Goal: Information Seeking & Learning: Check status

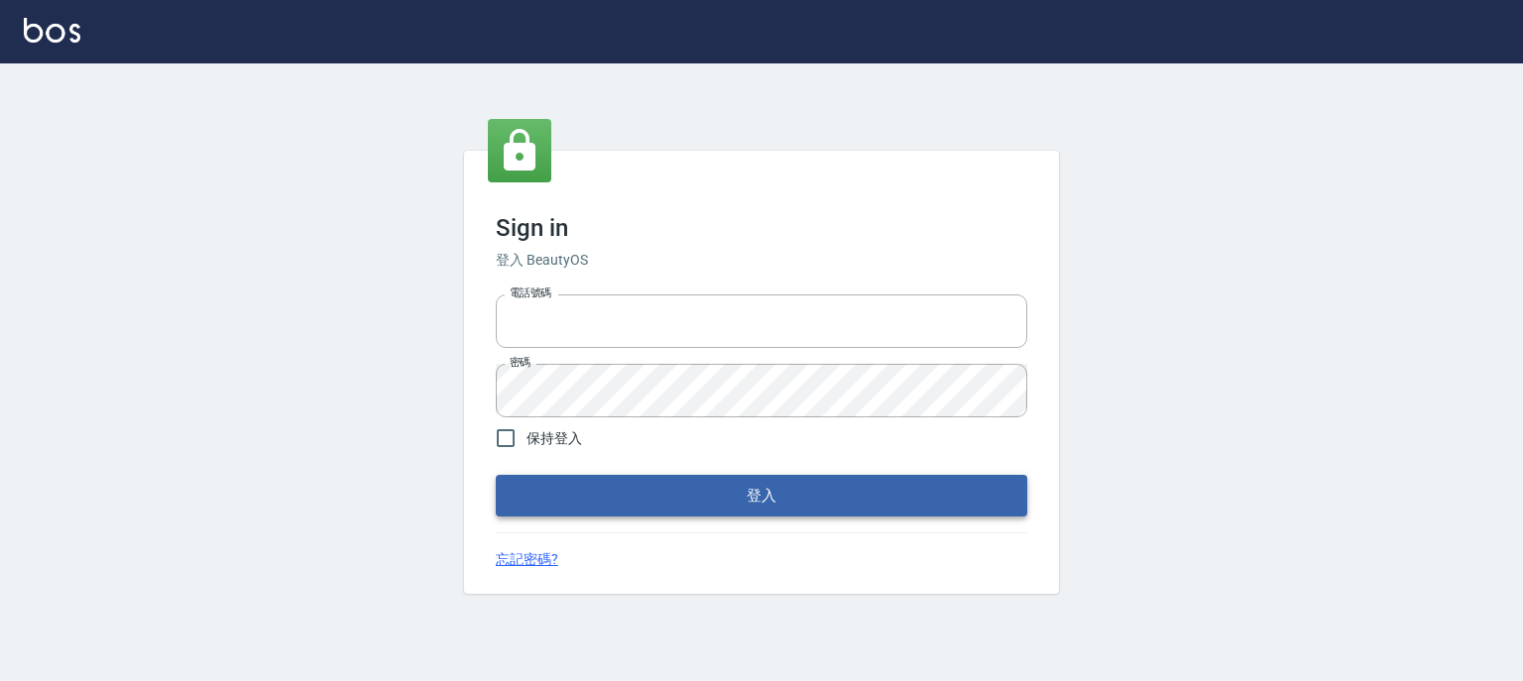
type input "0910967130"
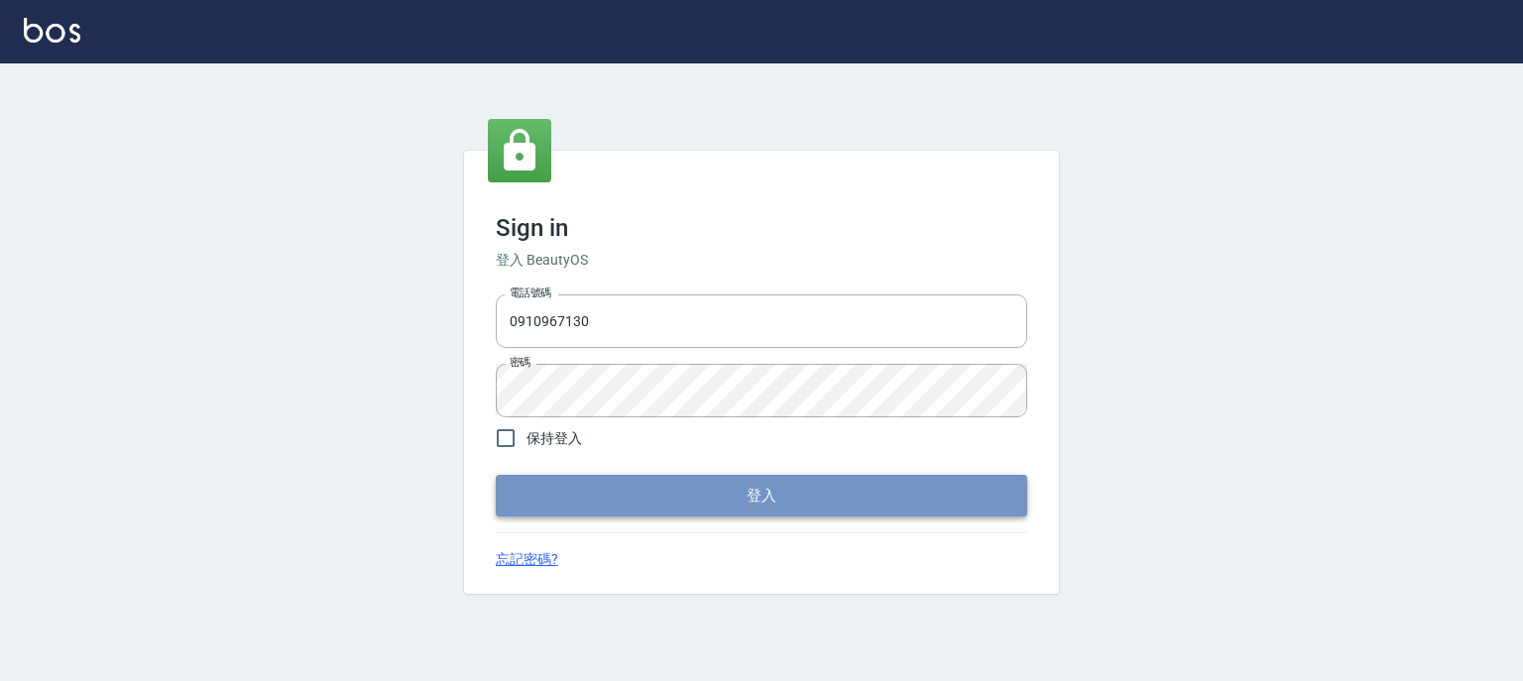
click at [707, 487] on button "登入" at bounding box center [761, 496] width 531 height 42
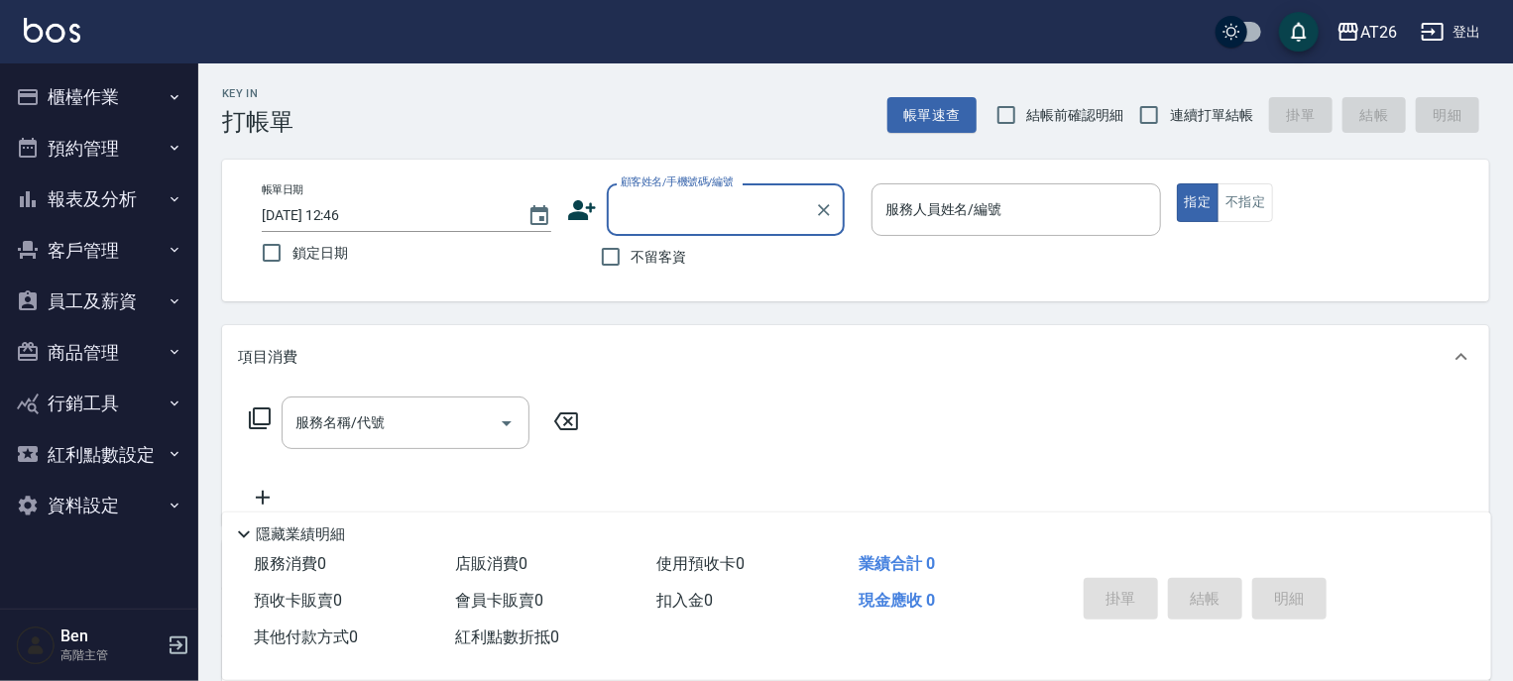
click at [92, 196] on button "報表及分析" at bounding box center [99, 199] width 182 height 52
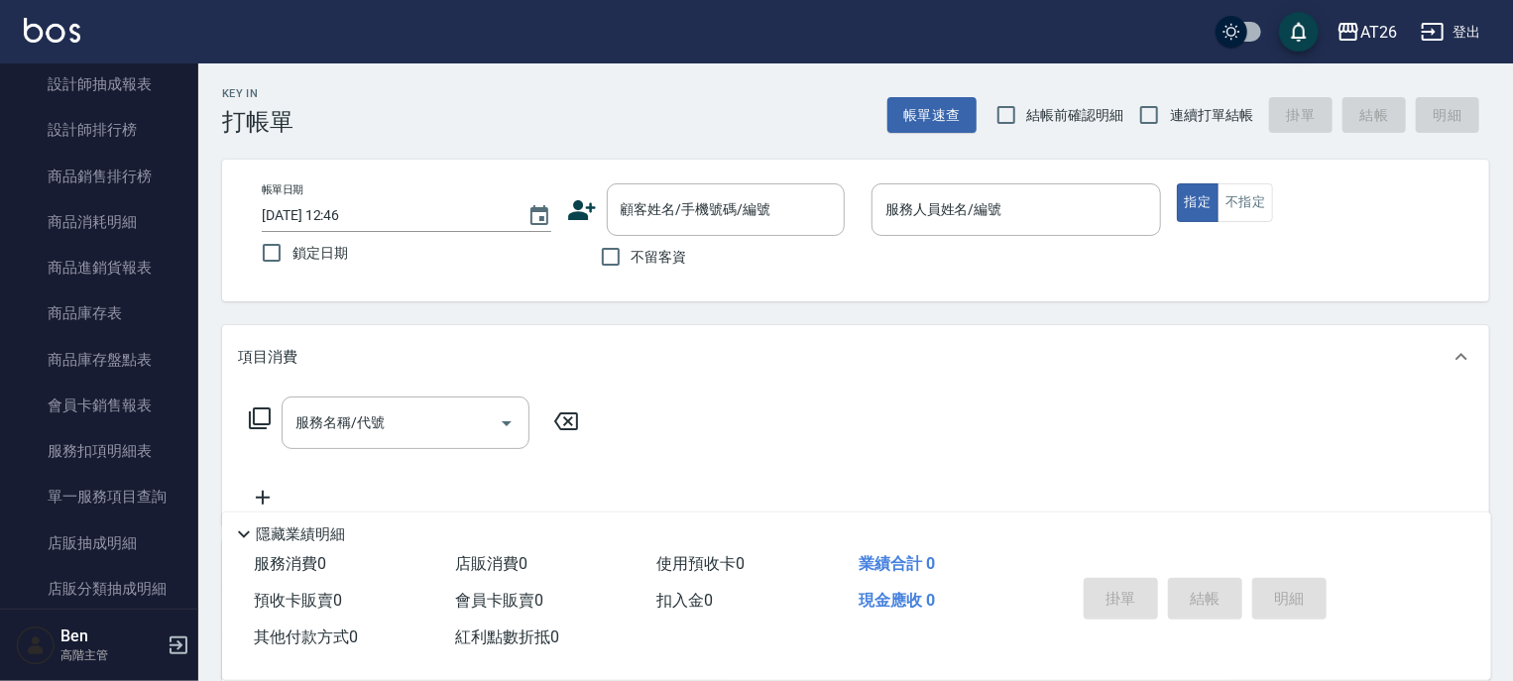
scroll to position [971, 0]
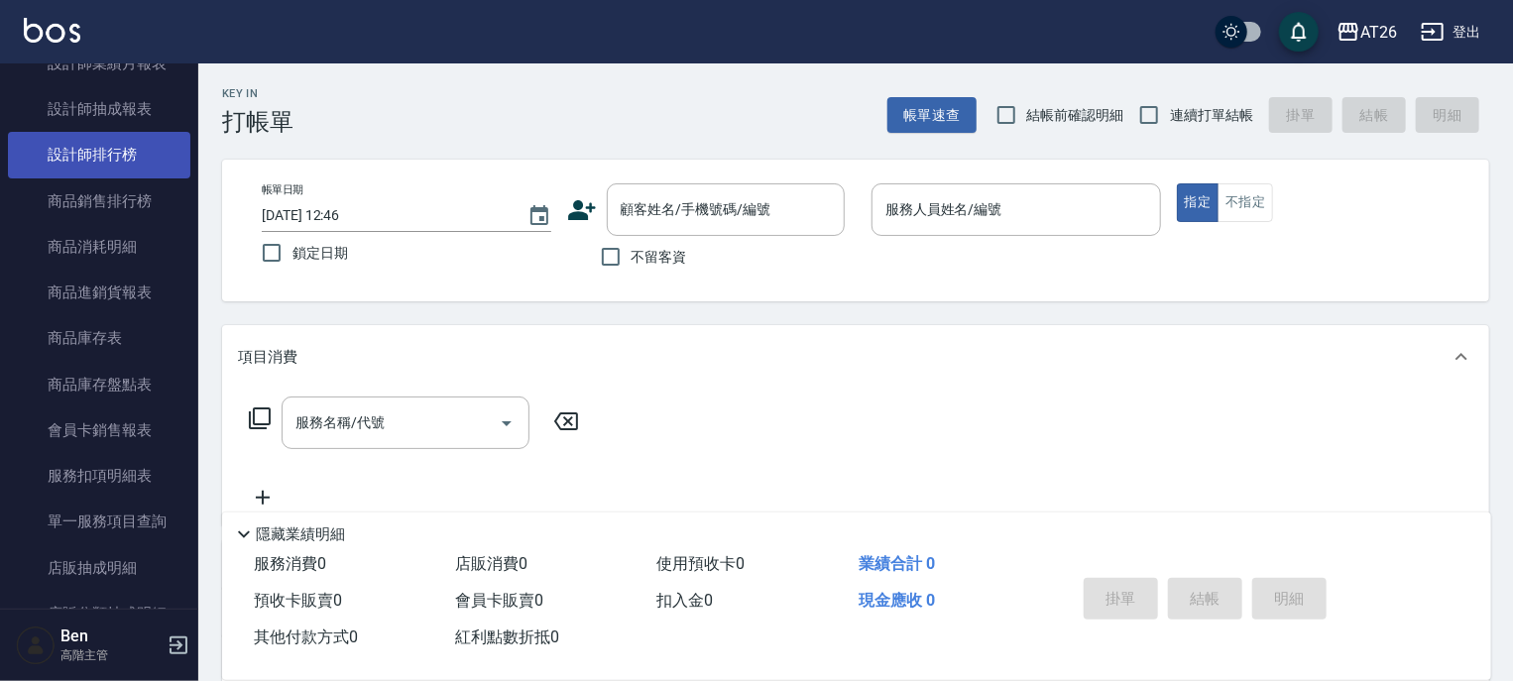
click at [103, 152] on link "設計師排行榜" at bounding box center [99, 155] width 182 height 46
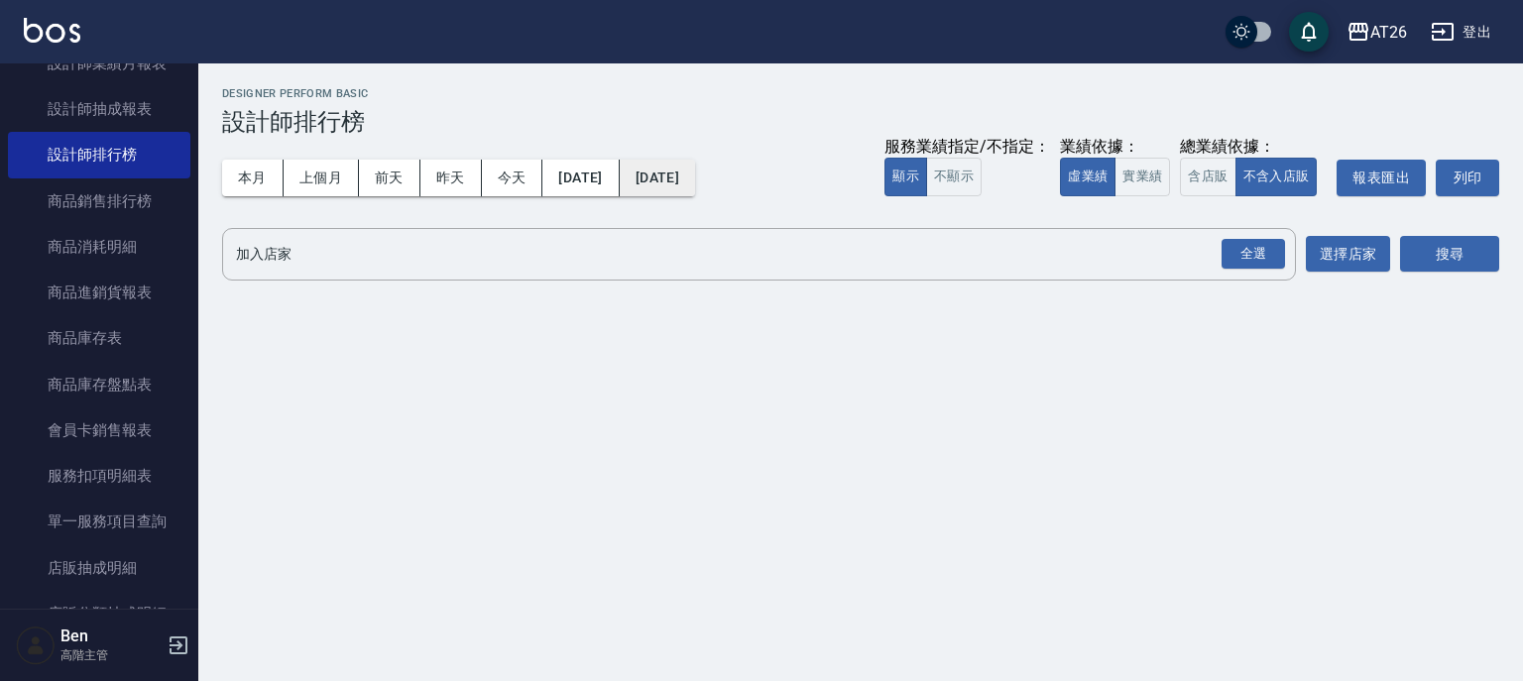
click at [695, 171] on button "[DATE]" at bounding box center [657, 178] width 75 height 37
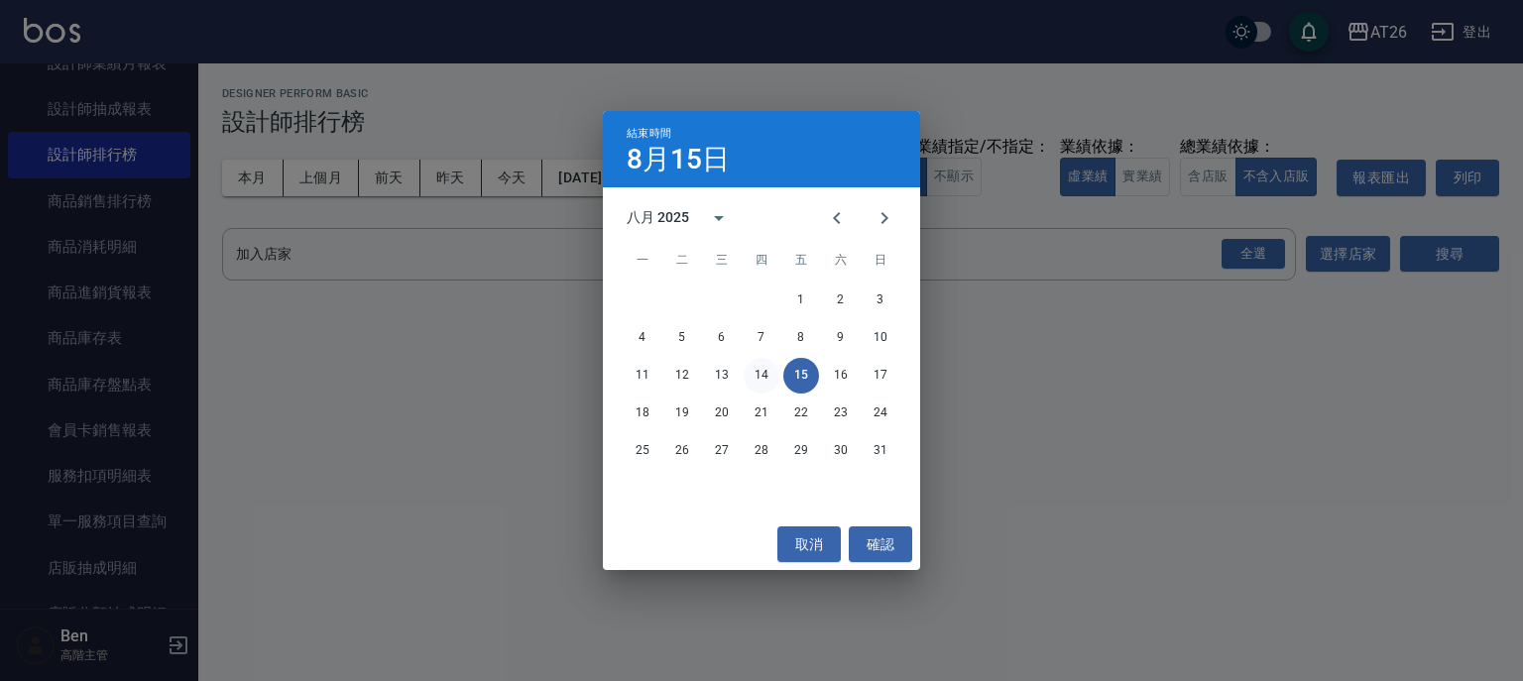
click at [754, 377] on button "14" at bounding box center [761, 376] width 36 height 36
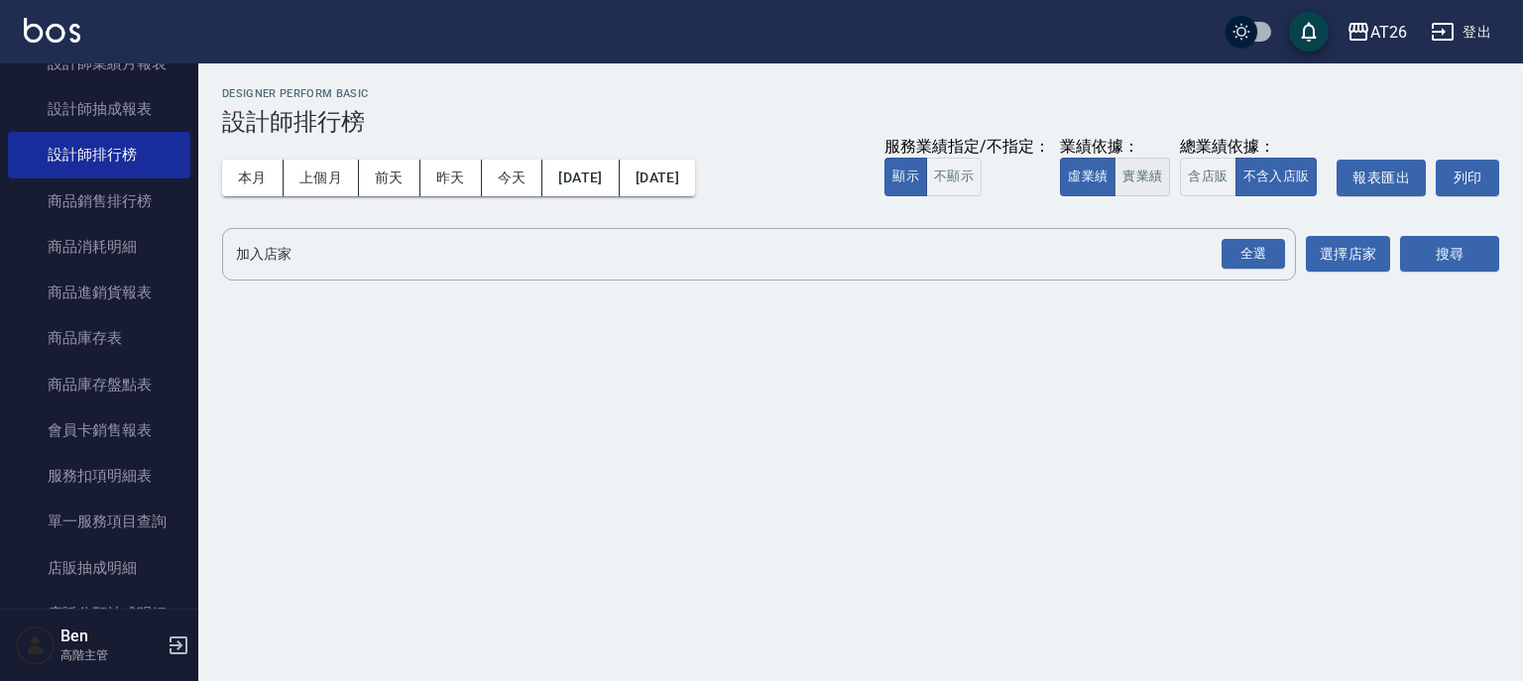
click at [1135, 180] on button "實業績" at bounding box center [1142, 177] width 56 height 39
click at [1346, 248] on button "選擇店家" at bounding box center [1347, 254] width 84 height 37
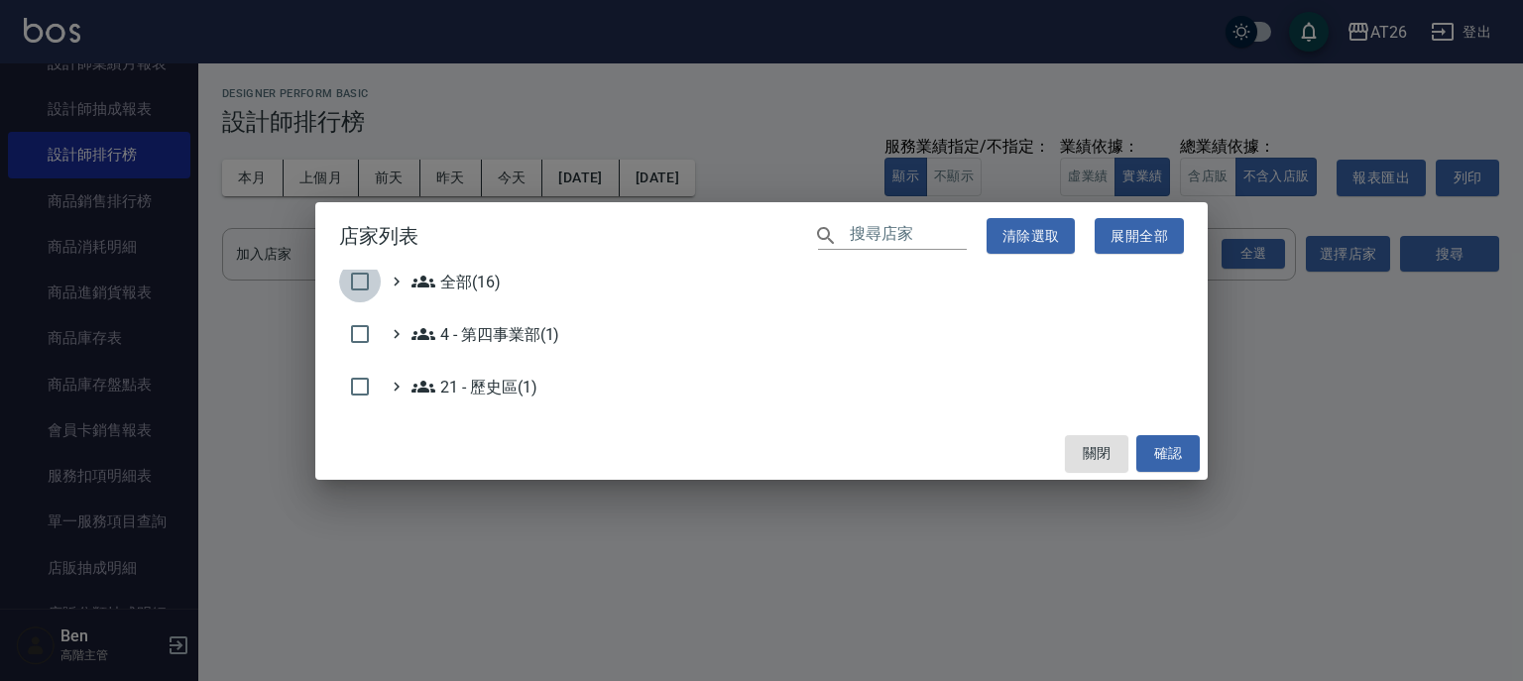
click at [359, 278] on input "checkbox" at bounding box center [360, 282] width 42 height 42
checkbox input "true"
click at [1161, 456] on button "確認" at bounding box center [1167, 453] width 63 height 37
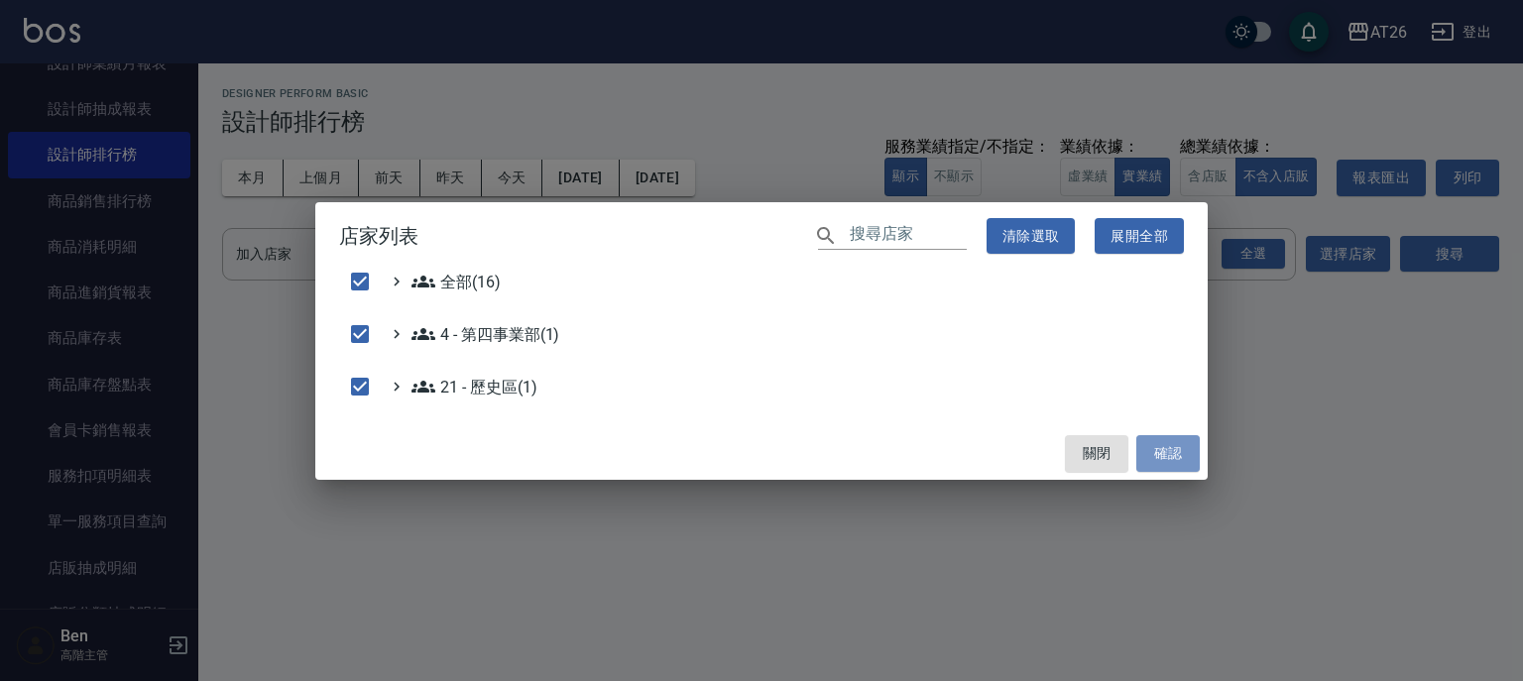
checkbox input "false"
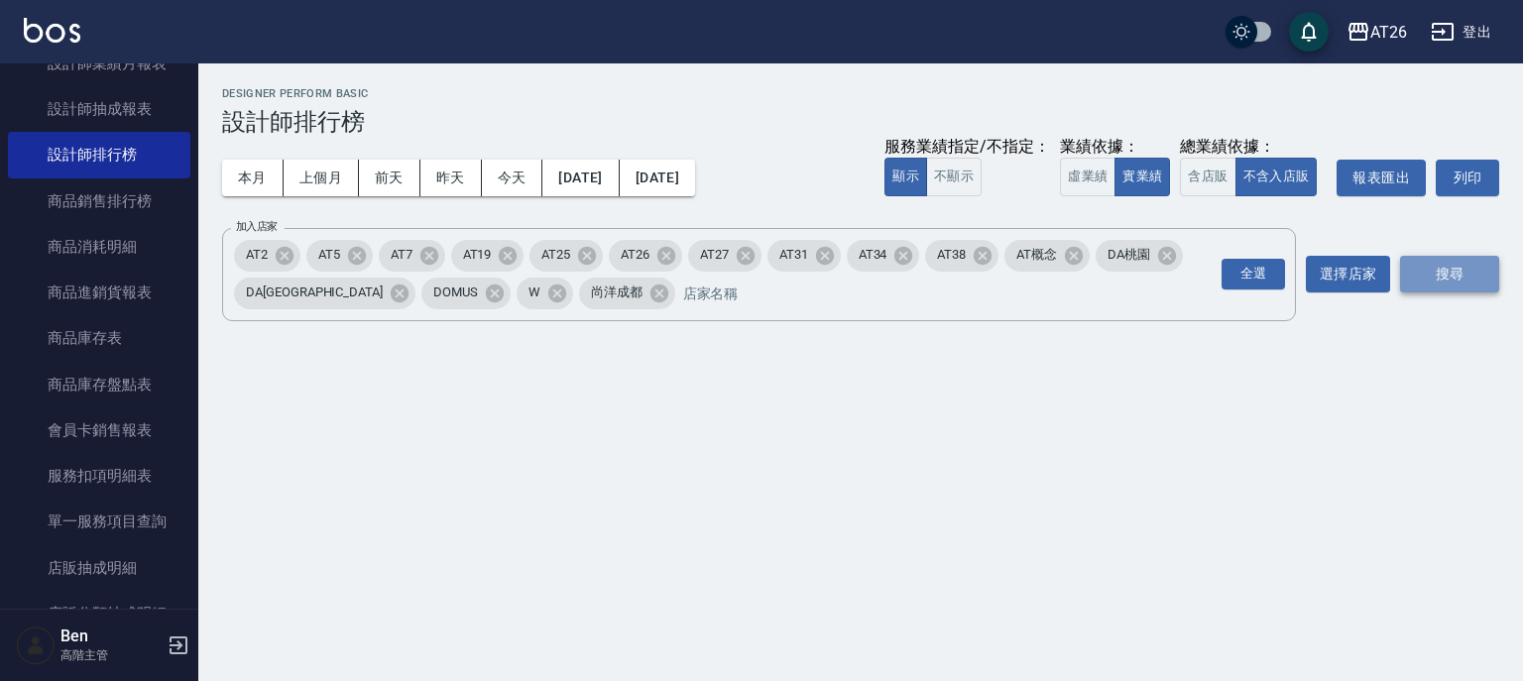
click at [1444, 279] on button "搜尋" at bounding box center [1449, 274] width 99 height 37
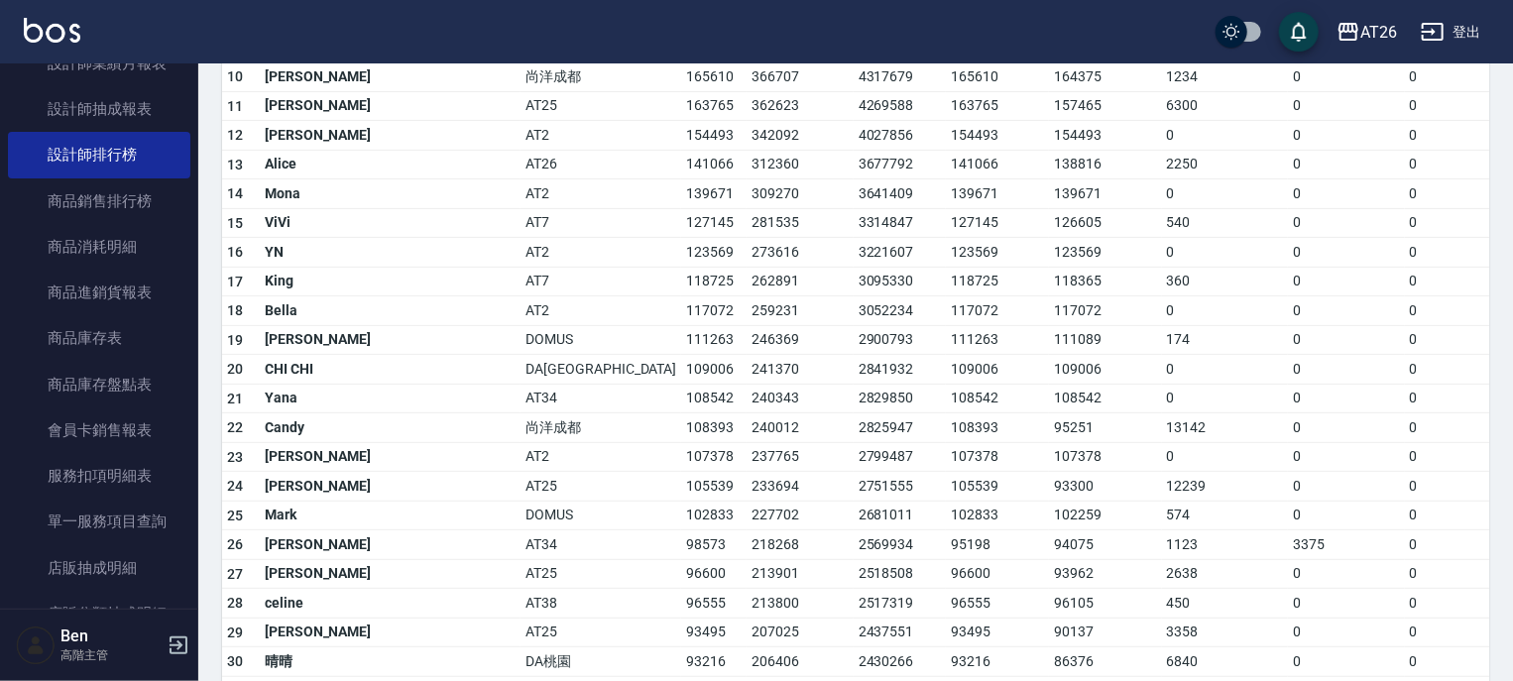
scroll to position [634, 0]
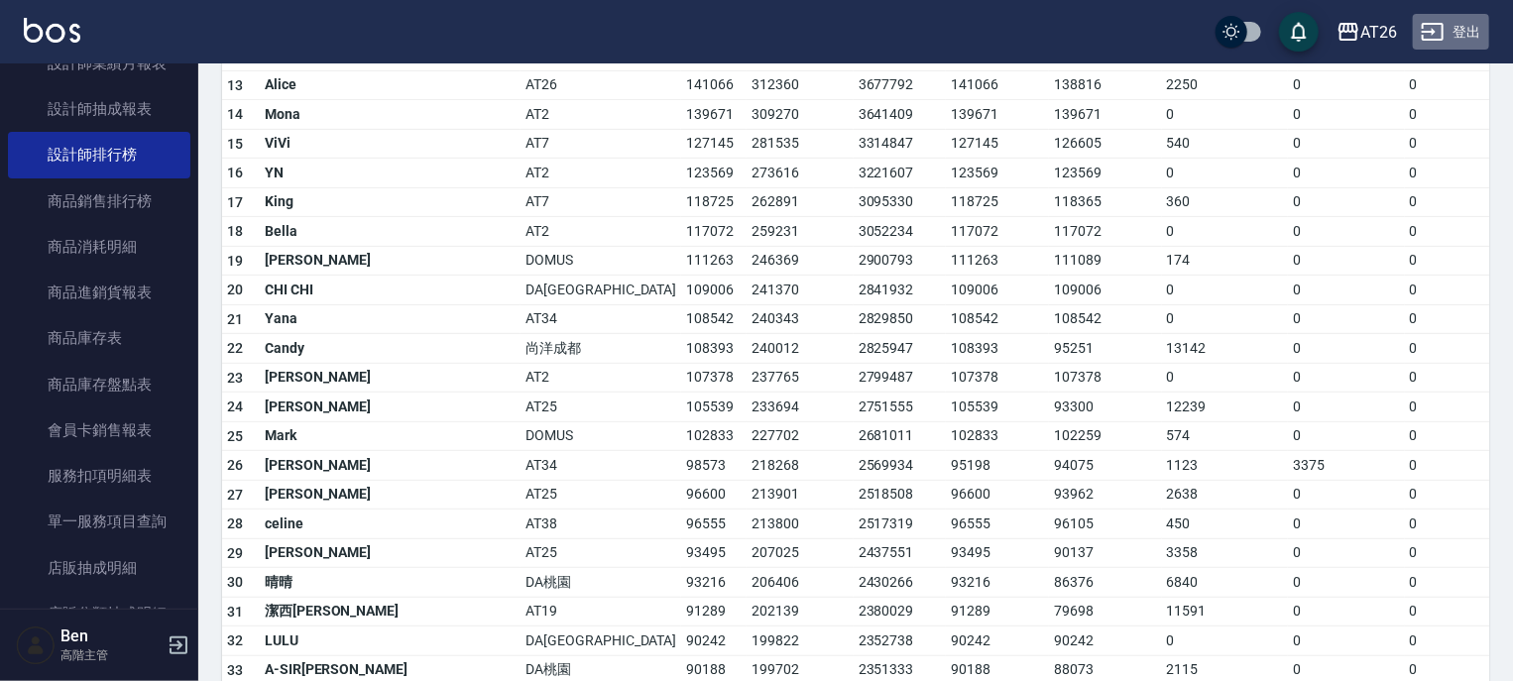
click at [1463, 30] on button "登出" at bounding box center [1451, 32] width 76 height 37
